Goal: Information Seeking & Learning: Learn about a topic

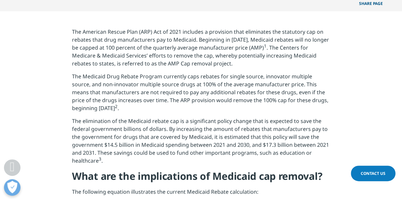
scroll to position [238, 0]
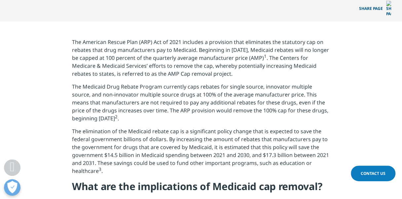
click at [137, 55] on p "The American Rescue Plan (ARP) Act of 2021 includes a provision that eliminates…" at bounding box center [201, 60] width 258 height 45
click at [165, 127] on p "The elimination of the Medicaid rebate cap is a significant policy change that …" at bounding box center [201, 153] width 258 height 53
click at [297, 38] on p "The American Rescue Plan (ARP) Act of 2021 includes a provision that eliminates…" at bounding box center [201, 60] width 258 height 45
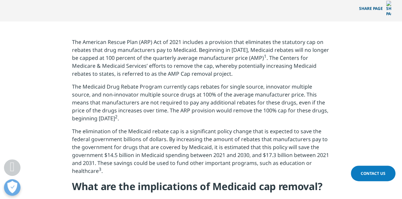
click at [152, 127] on p "The elimination of the Medicaid rebate cap is a significant policy change that …" at bounding box center [201, 153] width 258 height 53
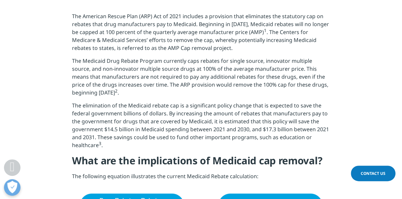
scroll to position [270, 0]
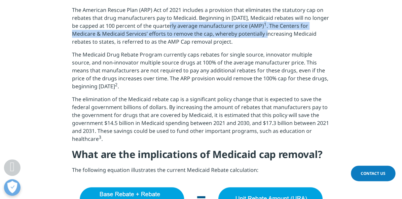
drag, startPoint x: 170, startPoint y: 18, endPoint x: 266, endPoint y: 28, distance: 96.3
click at [266, 28] on p "The American Rescue Plan (ARP) Act of 2021 includes a provision that eliminates…" at bounding box center [201, 28] width 258 height 45
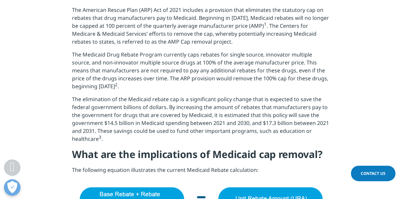
drag, startPoint x: 266, startPoint y: 28, endPoint x: 241, endPoint y: 53, distance: 35.5
click at [241, 53] on p "The Medicaid Drug Rebate Program currently caps rebates for single source, inno…" at bounding box center [201, 73] width 258 height 45
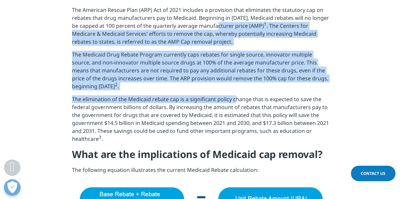
drag, startPoint x: 216, startPoint y: 18, endPoint x: 235, endPoint y: 94, distance: 78.9
click at [175, 65] on p "The Medicaid Drug Rebate Program currently caps rebates for single source, inno…" at bounding box center [201, 73] width 258 height 45
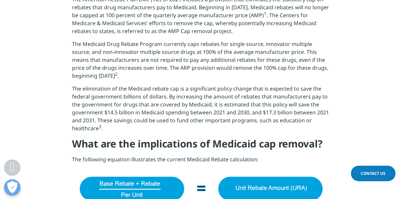
scroll to position [281, 0]
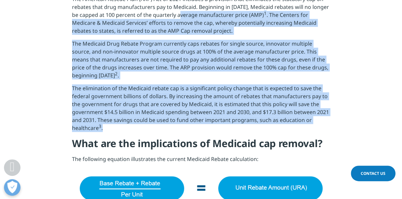
drag, startPoint x: 183, startPoint y: 5, endPoint x: 191, endPoint y: 124, distance: 119.1
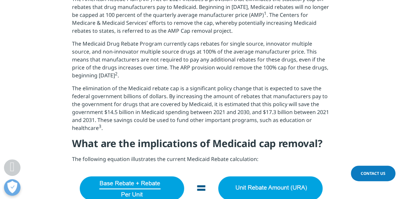
click at [121, 51] on p "The Medicaid Drug Rebate Program currently caps rebates for single source, inno…" at bounding box center [201, 62] width 258 height 45
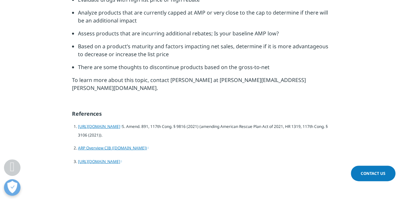
scroll to position [749, 0]
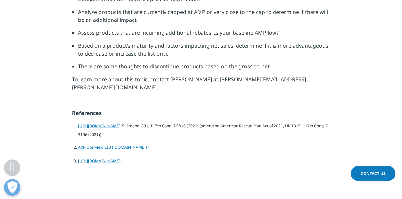
drag, startPoint x: 182, startPoint y: 34, endPoint x: 143, endPoint y: 99, distance: 75.5
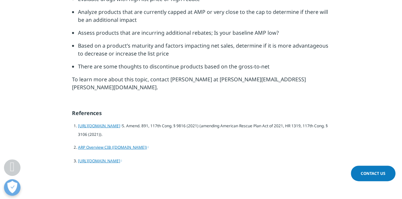
drag, startPoint x: 143, startPoint y: 99, endPoint x: 145, endPoint y: 115, distance: 16.2
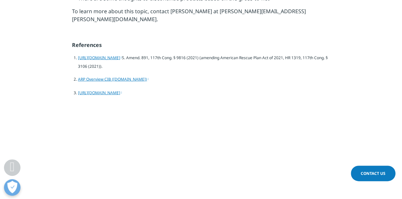
scroll to position [817, 0]
drag, startPoint x: 137, startPoint y: 64, endPoint x: 154, endPoint y: 100, distance: 39.9
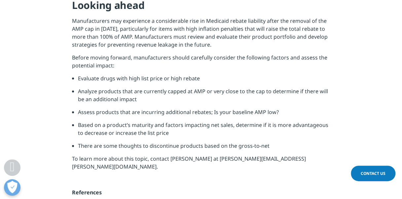
scroll to position [677, 0]
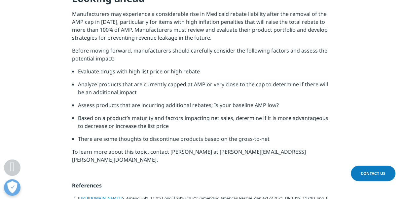
drag, startPoint x: 190, startPoint y: 99, endPoint x: 189, endPoint y: 120, distance: 20.2
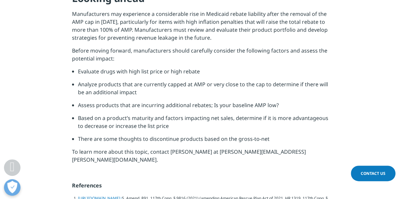
drag, startPoint x: 130, startPoint y: 96, endPoint x: 162, endPoint y: 138, distance: 53.7
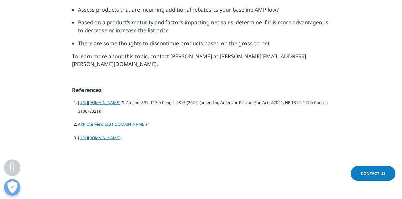
scroll to position [773, 0]
drag, startPoint x: 124, startPoint y: 37, endPoint x: 184, endPoint y: 91, distance: 80.7
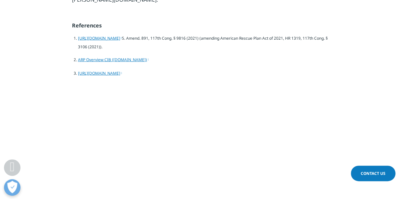
scroll to position [839, 0]
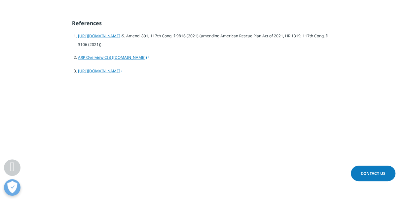
drag, startPoint x: 152, startPoint y: 13, endPoint x: 210, endPoint y: 141, distance: 140.7
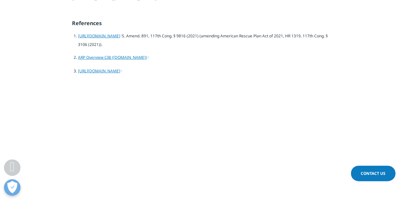
drag, startPoint x: 111, startPoint y: 79, endPoint x: 109, endPoint y: 96, distance: 17.6
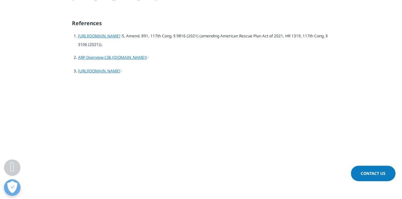
drag, startPoint x: 109, startPoint y: 96, endPoint x: 121, endPoint y: 109, distance: 17.6
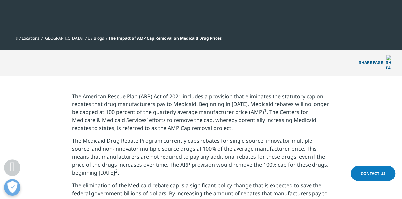
scroll to position [170, 0]
